Goal: Information Seeking & Learning: Find specific fact

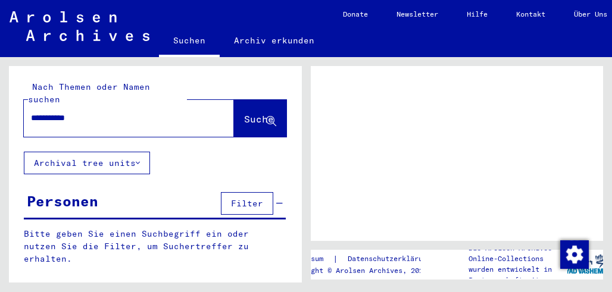
type input "**********"
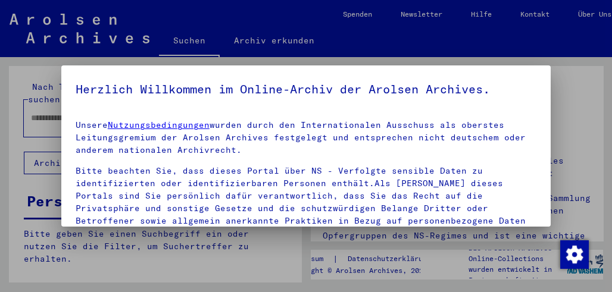
scroll to position [171, 0]
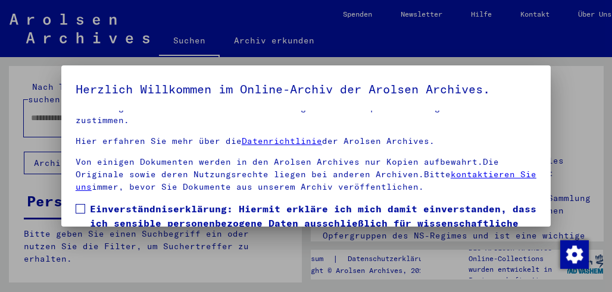
click at [82, 212] on span at bounding box center [81, 209] width 10 height 10
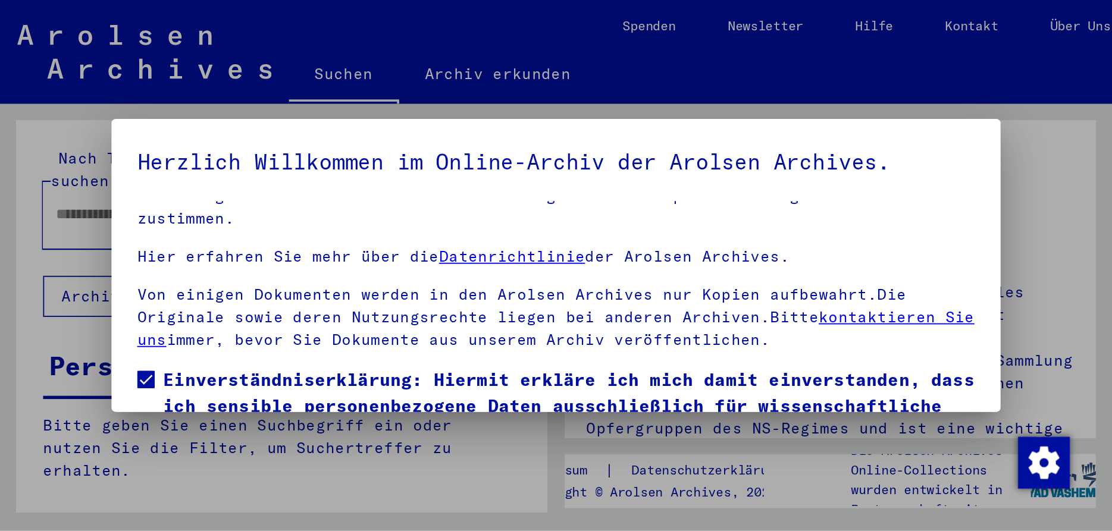
scroll to position [89, 0]
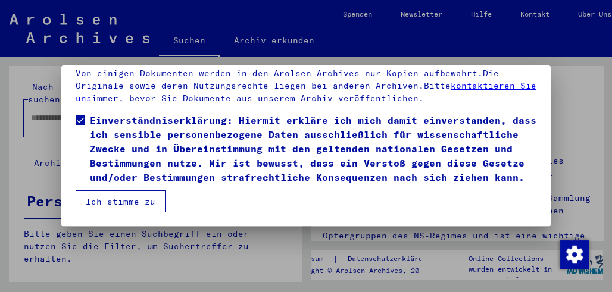
click at [116, 208] on button "Ich stimme zu" at bounding box center [121, 201] width 90 height 23
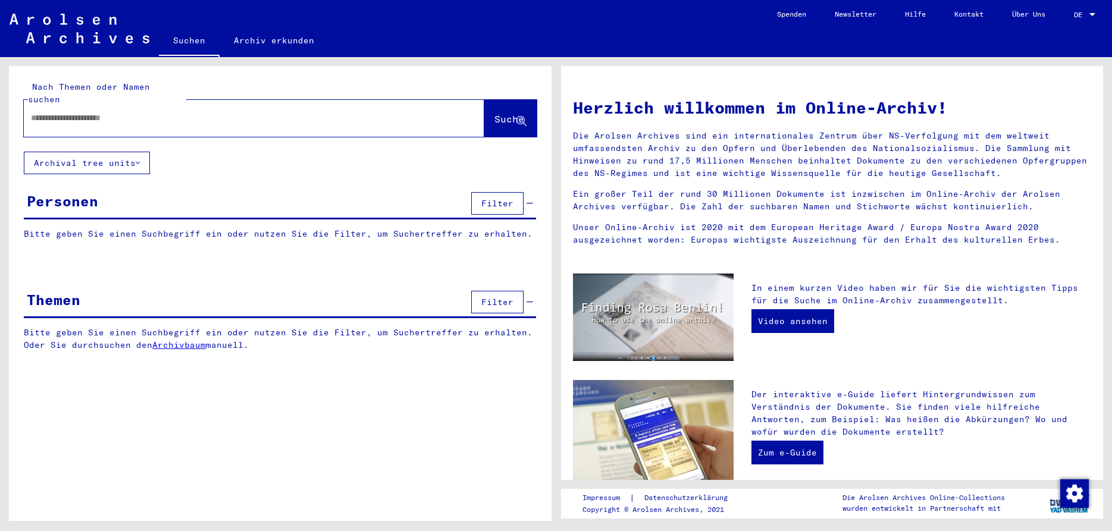
click at [261, 113] on div at bounding box center [236, 118] width 425 height 27
click at [261, 112] on input "text" at bounding box center [240, 118] width 418 height 12
type input "**********"
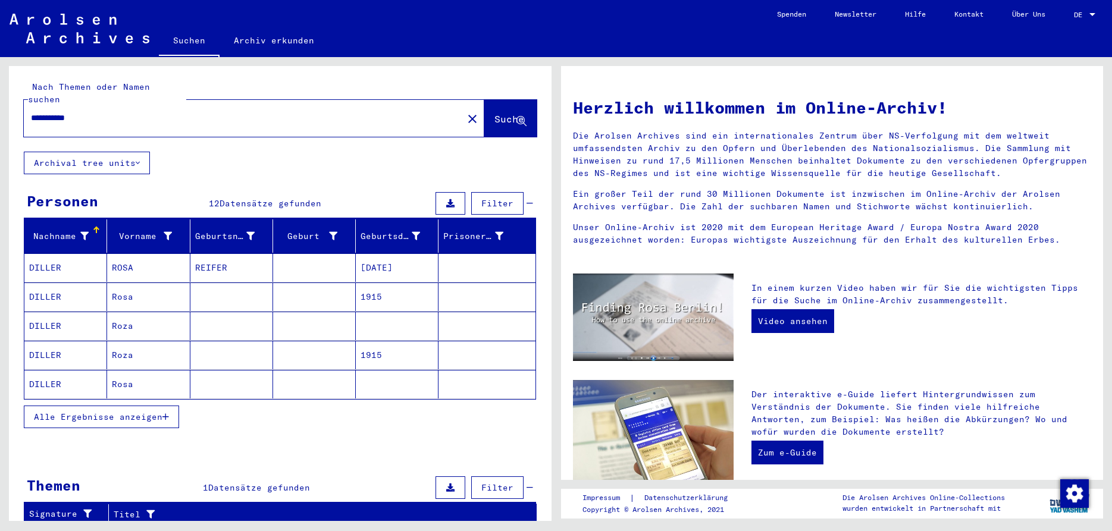
click at [384, 254] on mat-cell "[DATE]" at bounding box center [397, 267] width 83 height 29
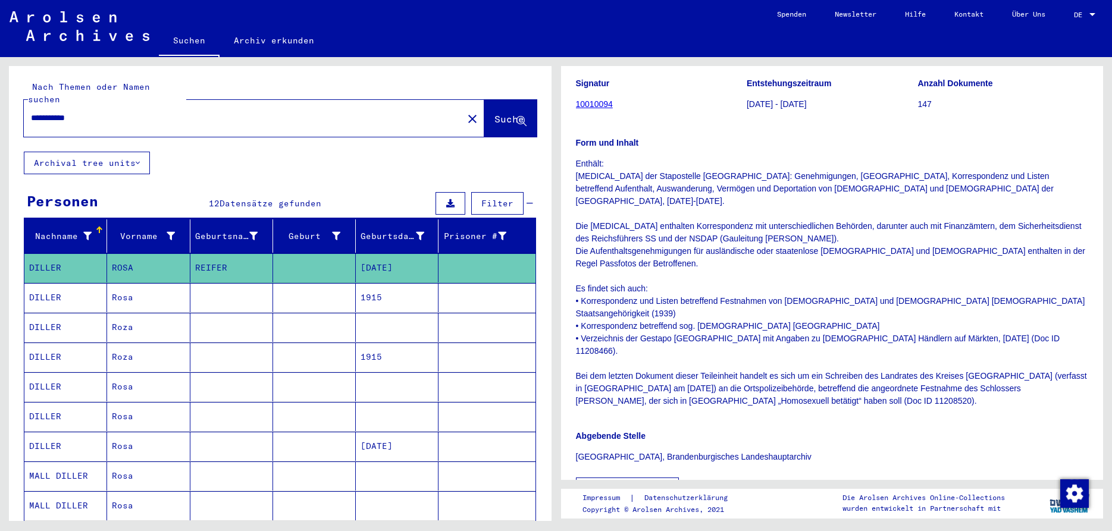
scroll to position [257, 0]
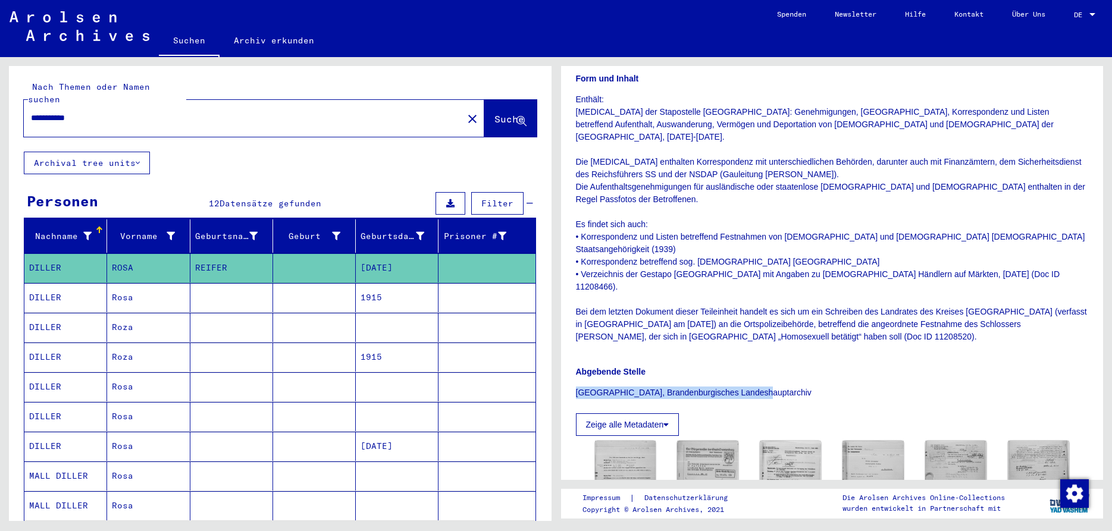
drag, startPoint x: 767, startPoint y: 324, endPoint x: 573, endPoint y: 327, distance: 194.0
click at [573, 292] on yv-its-full-details "1 Inhaftierungsdokumente / 1.2 Verschiedenes / 1.2.1 Deportationen und Transpor…" at bounding box center [832, 212] width 543 height 777
copy p "[GEOGRAPHIC_DATA], Brandenburgisches Landeshauptarchiv"
click at [611, 185] on p "Enthält: [MEDICAL_DATA] der Stapostelle [GEOGRAPHIC_DATA]: Genehmigungen, Verbo…" at bounding box center [832, 218] width 513 height 250
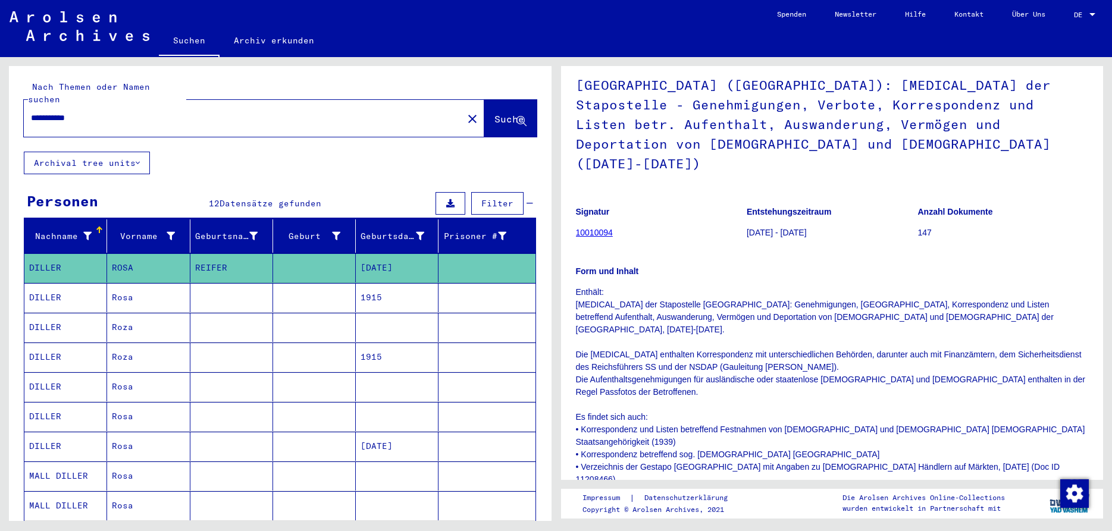
scroll to position [0, 0]
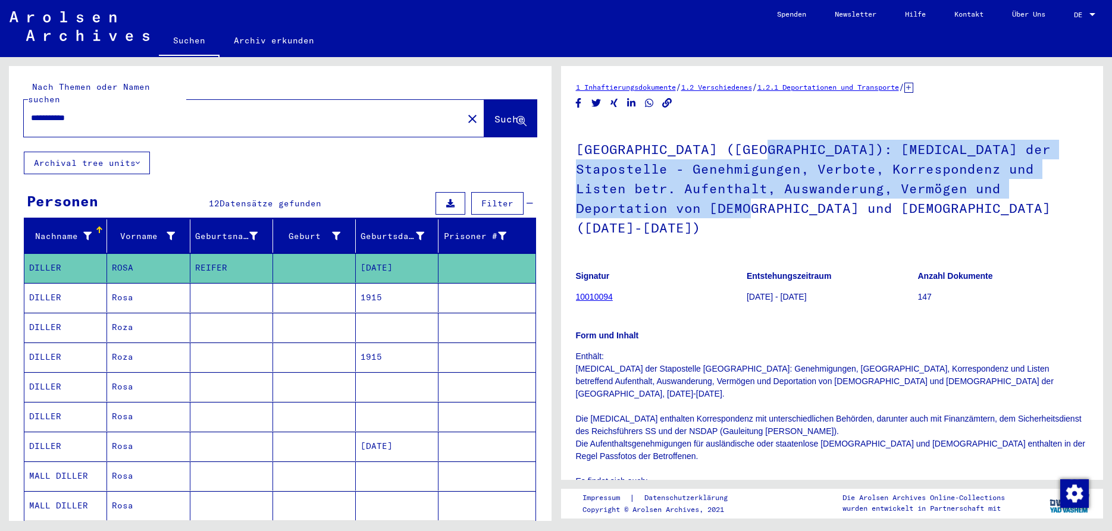
drag, startPoint x: 763, startPoint y: 152, endPoint x: 665, endPoint y: 204, distance: 111.8
click at [611, 204] on h1 "[GEOGRAPHIC_DATA] ([GEOGRAPHIC_DATA]): [MEDICAL_DATA] der Stapostelle - Genehmi…" at bounding box center [832, 187] width 513 height 131
copy h1 "[MEDICAL_DATA] der Stapostelle - Genehmigungen, Verbote, Korrespondenz und List…"
click at [611, 292] on div "Form und Inhalt Enthält: [MEDICAL_DATA] der Stapostelle [GEOGRAPHIC_DATA]: Gene…" at bounding box center [832, 457] width 513 height 285
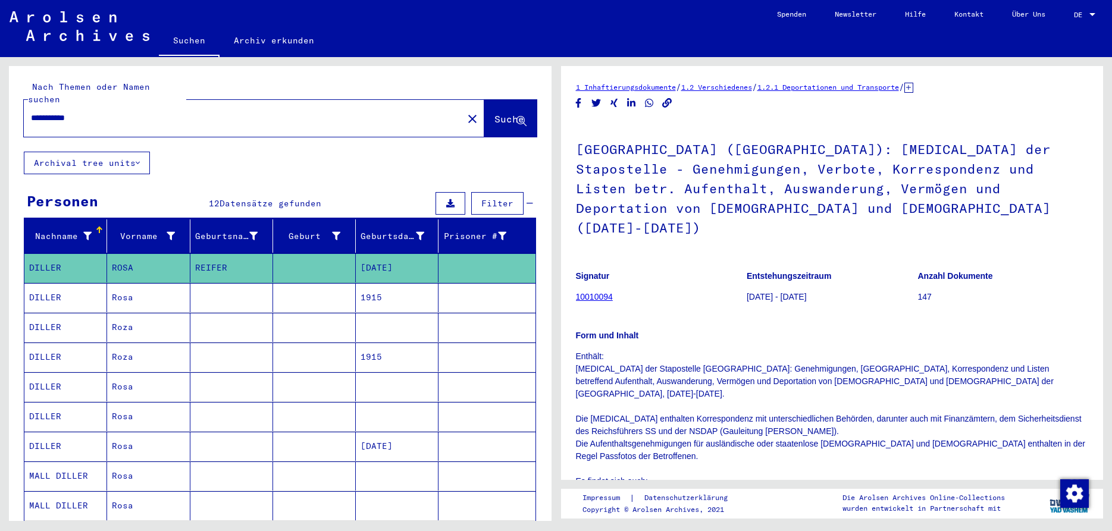
click at [599, 292] on link "10010094" at bounding box center [594, 297] width 37 height 10
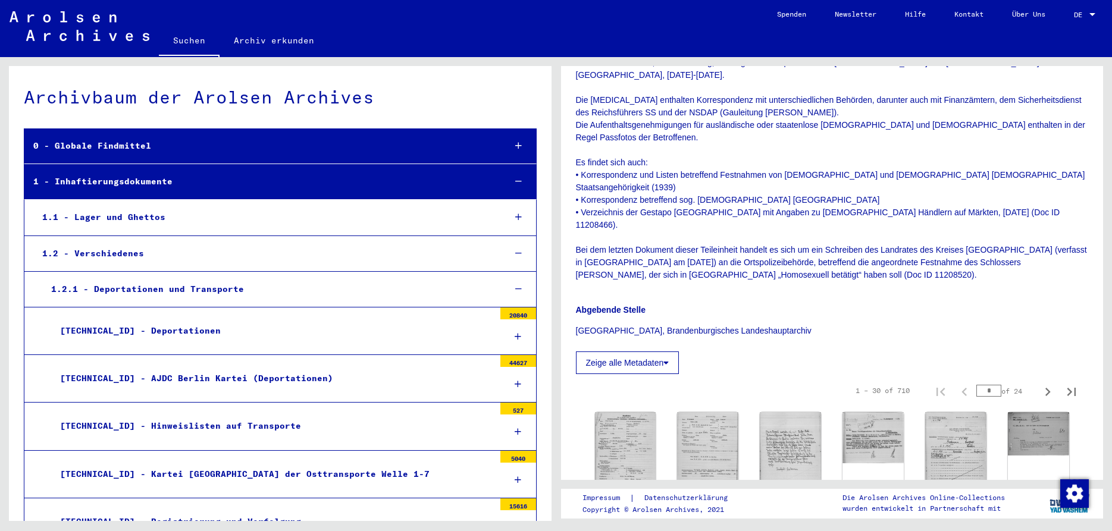
scroll to position [386, 0]
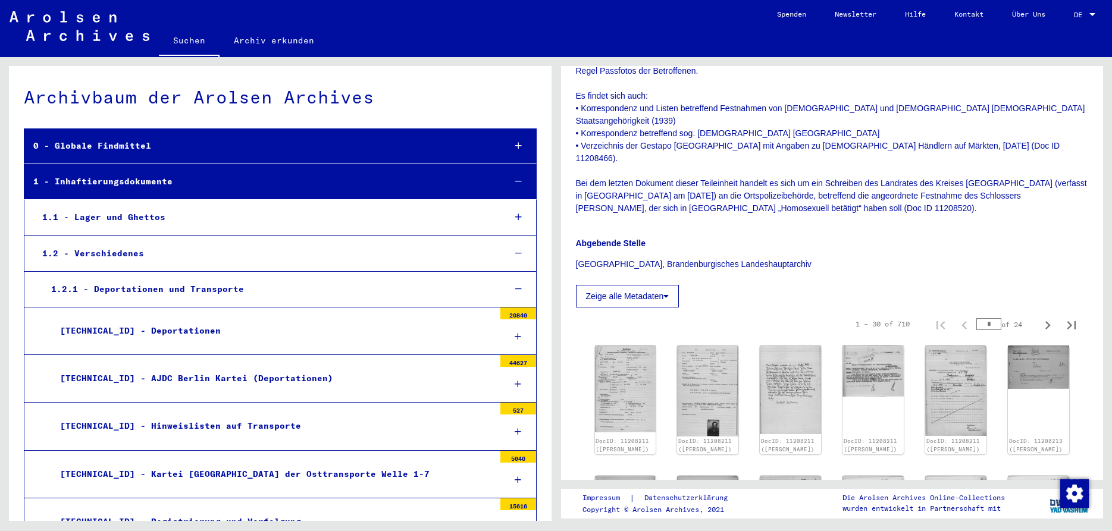
click at [611, 285] on button "Zeige alle Metadaten" at bounding box center [628, 296] width 104 height 23
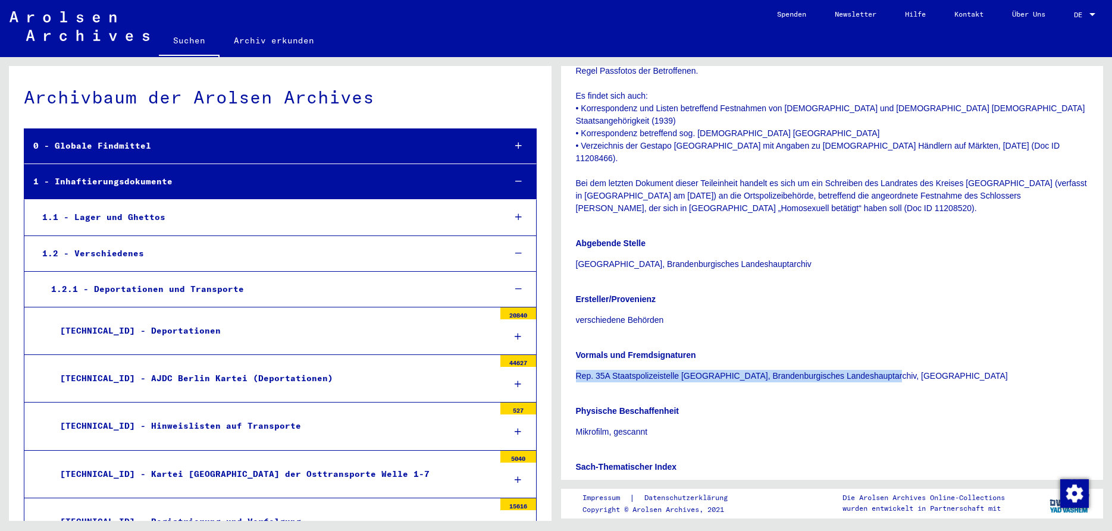
drag, startPoint x: 877, startPoint y: 305, endPoint x: 566, endPoint y: 306, distance: 311.1
click at [576, 292] on div "Ersteller/Provenienz verschiedene Behörden Vormals und Fremdsignaturen Rep. 35A…" at bounding box center [832, 408] width 513 height 259
copy p "Rep. 35A Staatspolizeistelle [GEOGRAPHIC_DATA], Brandenburgisches Landeshauptar…"
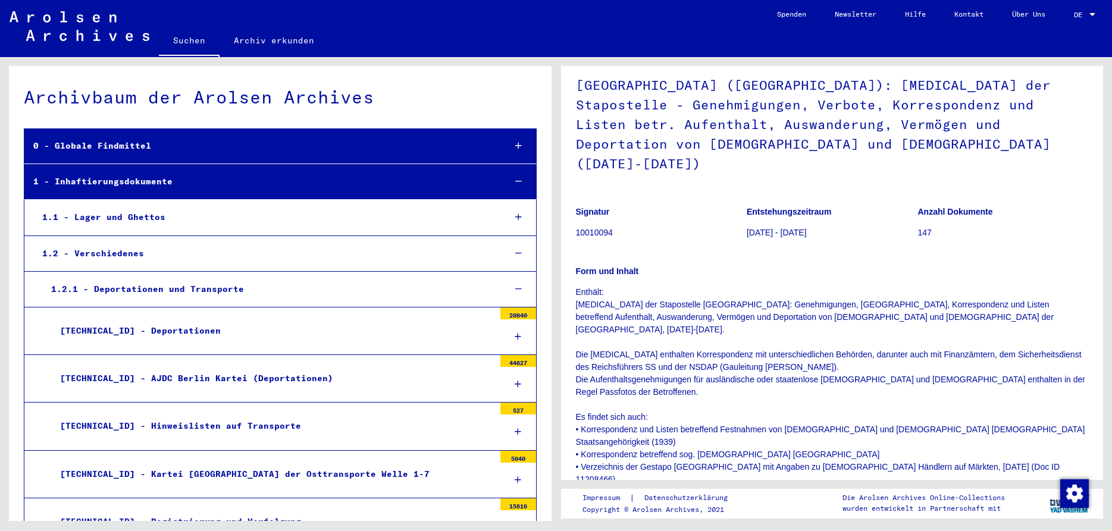
scroll to position [0, 0]
